Goal: Task Accomplishment & Management: Use online tool/utility

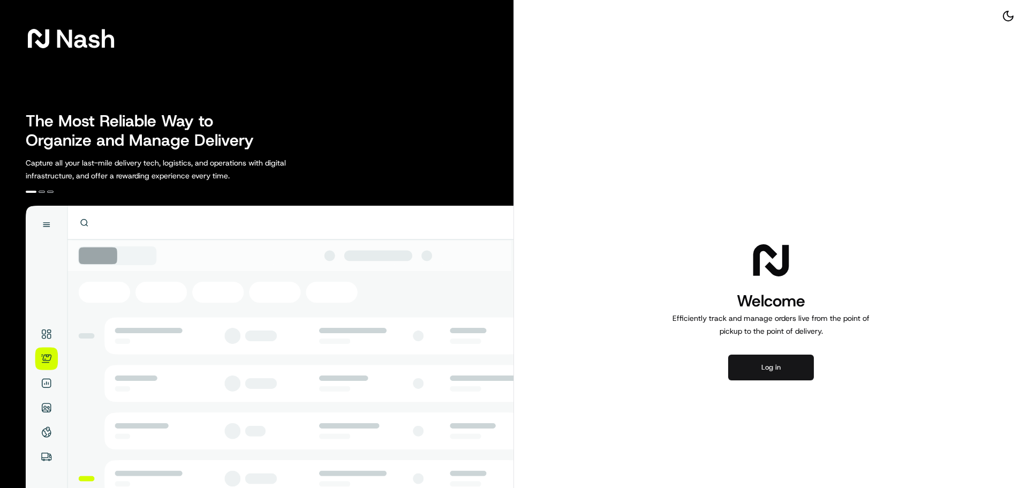
click at [773, 364] on button "Log in" at bounding box center [771, 367] width 86 height 26
